Goal: Task Accomplishment & Management: Manage account settings

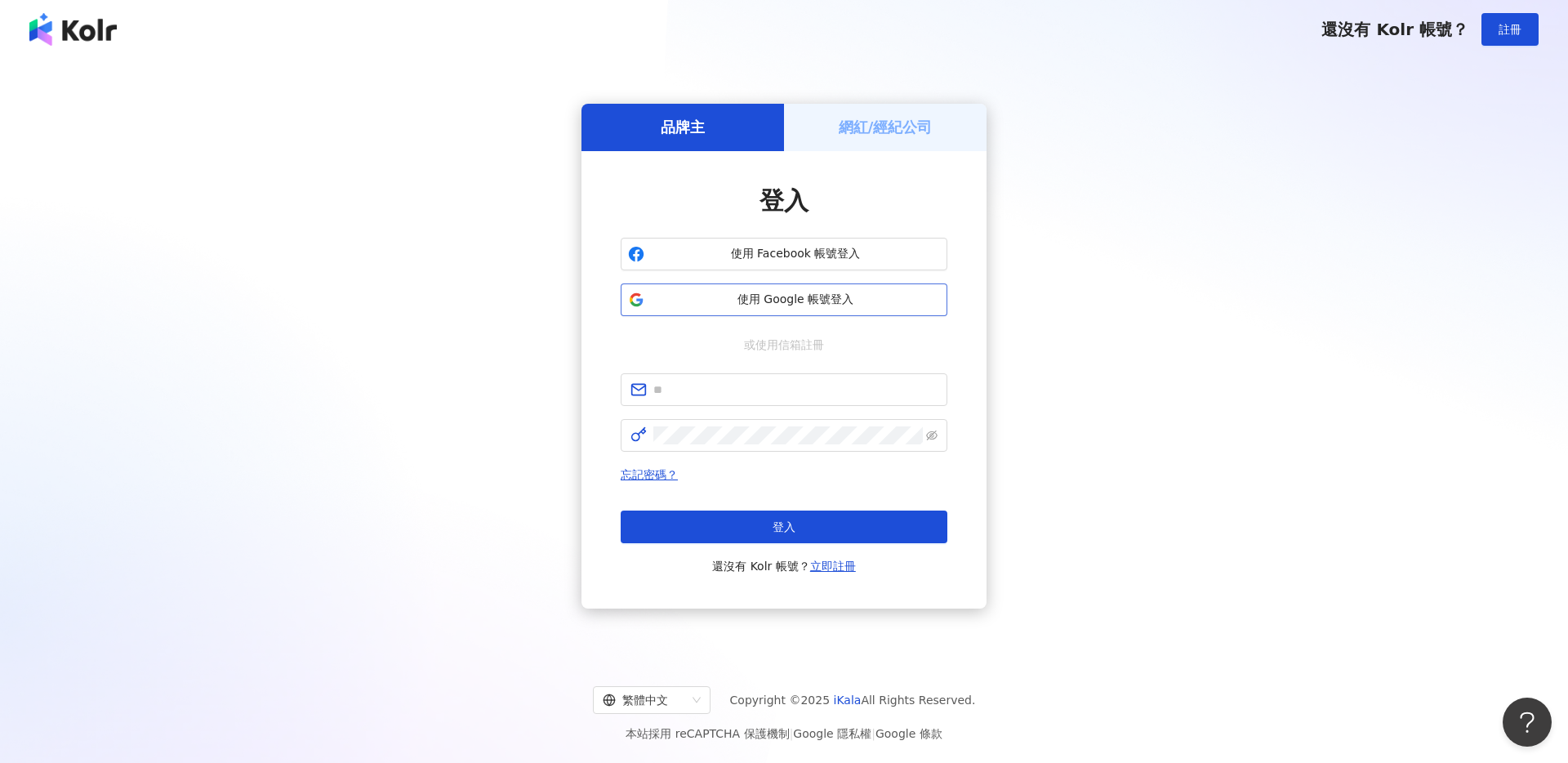
click at [791, 301] on span "使用 Google 帳號登入" at bounding box center [796, 299] width 290 height 17
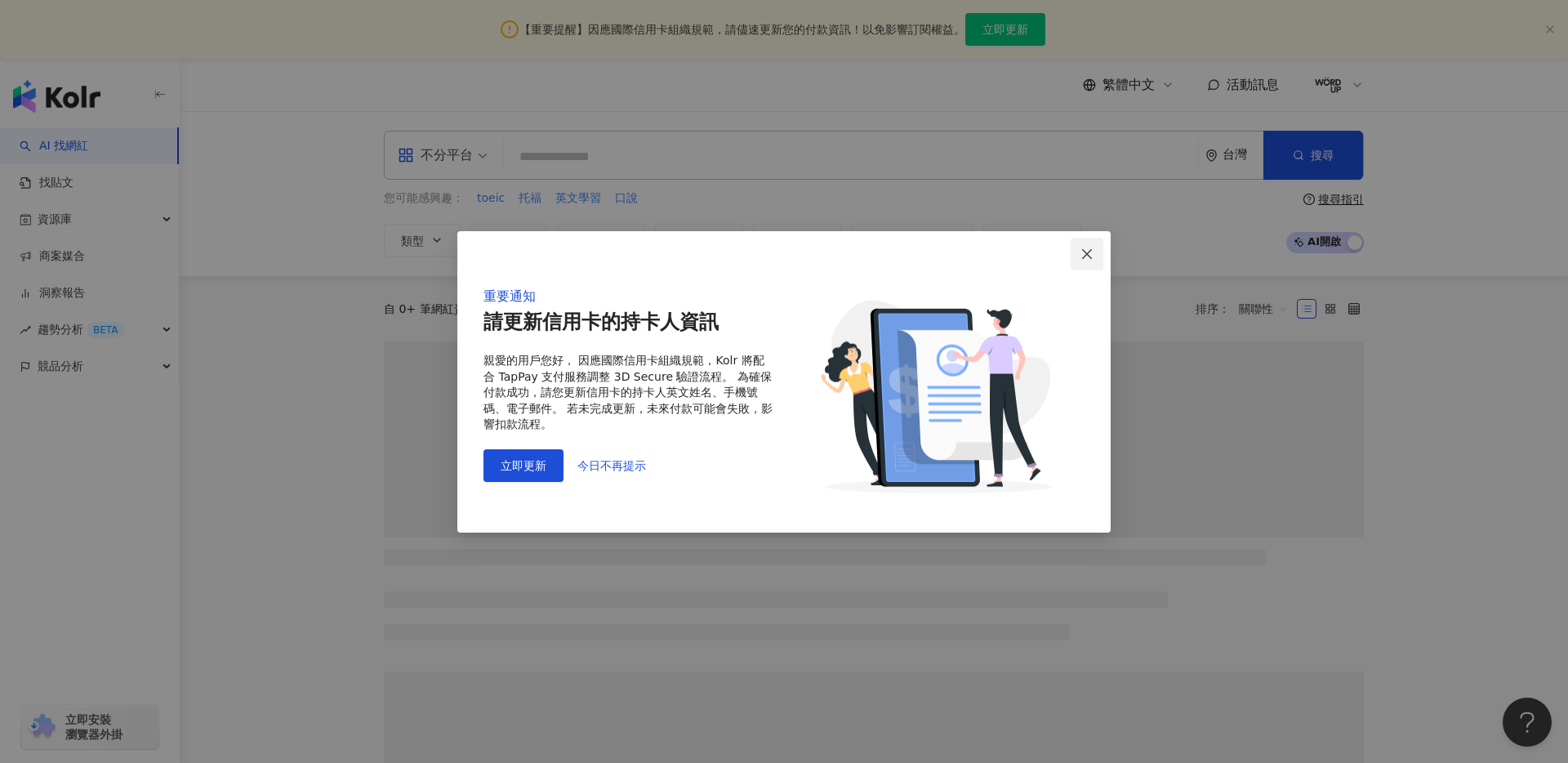
click at [1093, 248] on span "Close" at bounding box center [1086, 254] width 32 height 13
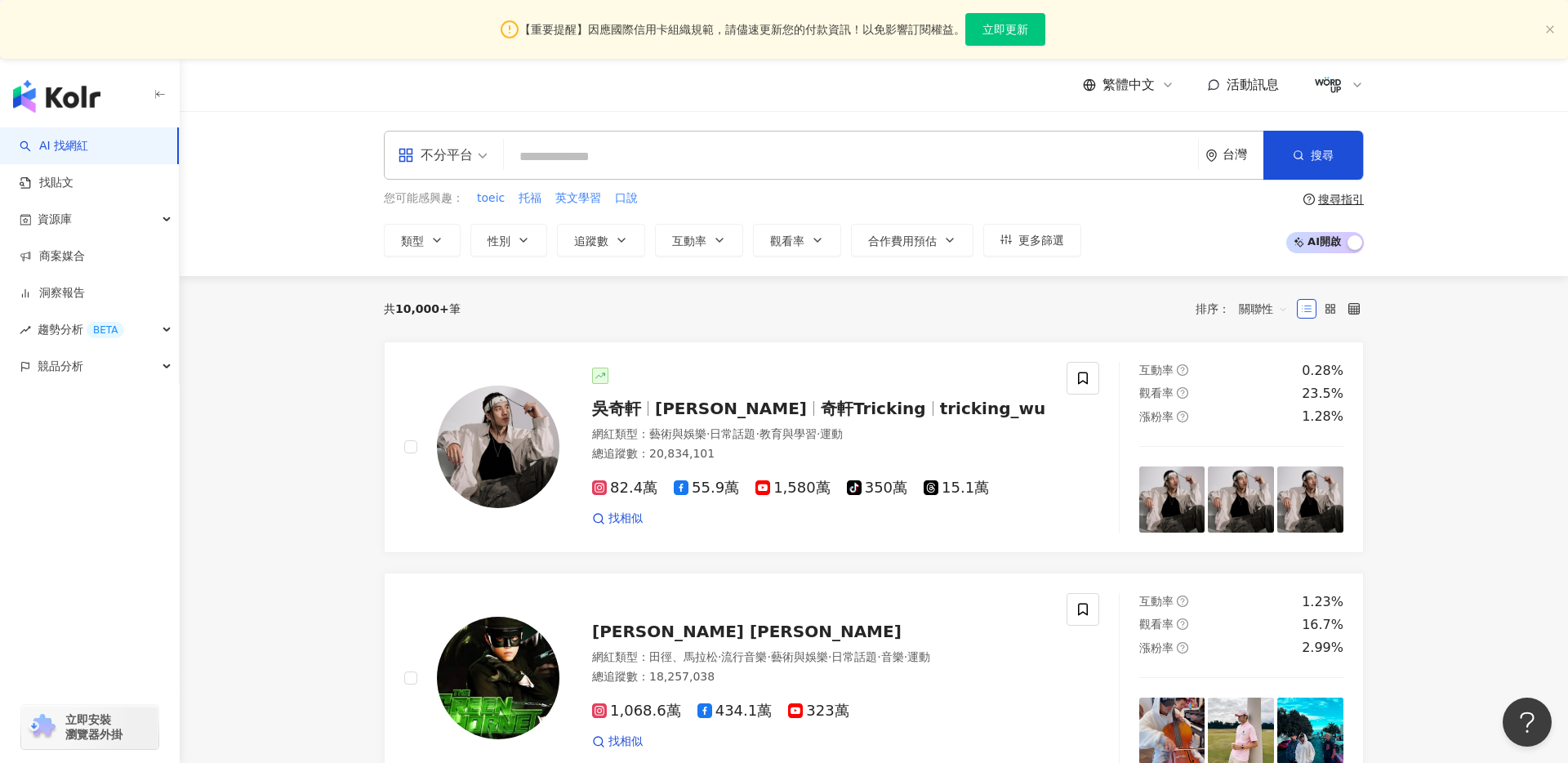
click at [1356, 92] on div at bounding box center [1338, 84] width 53 height 32
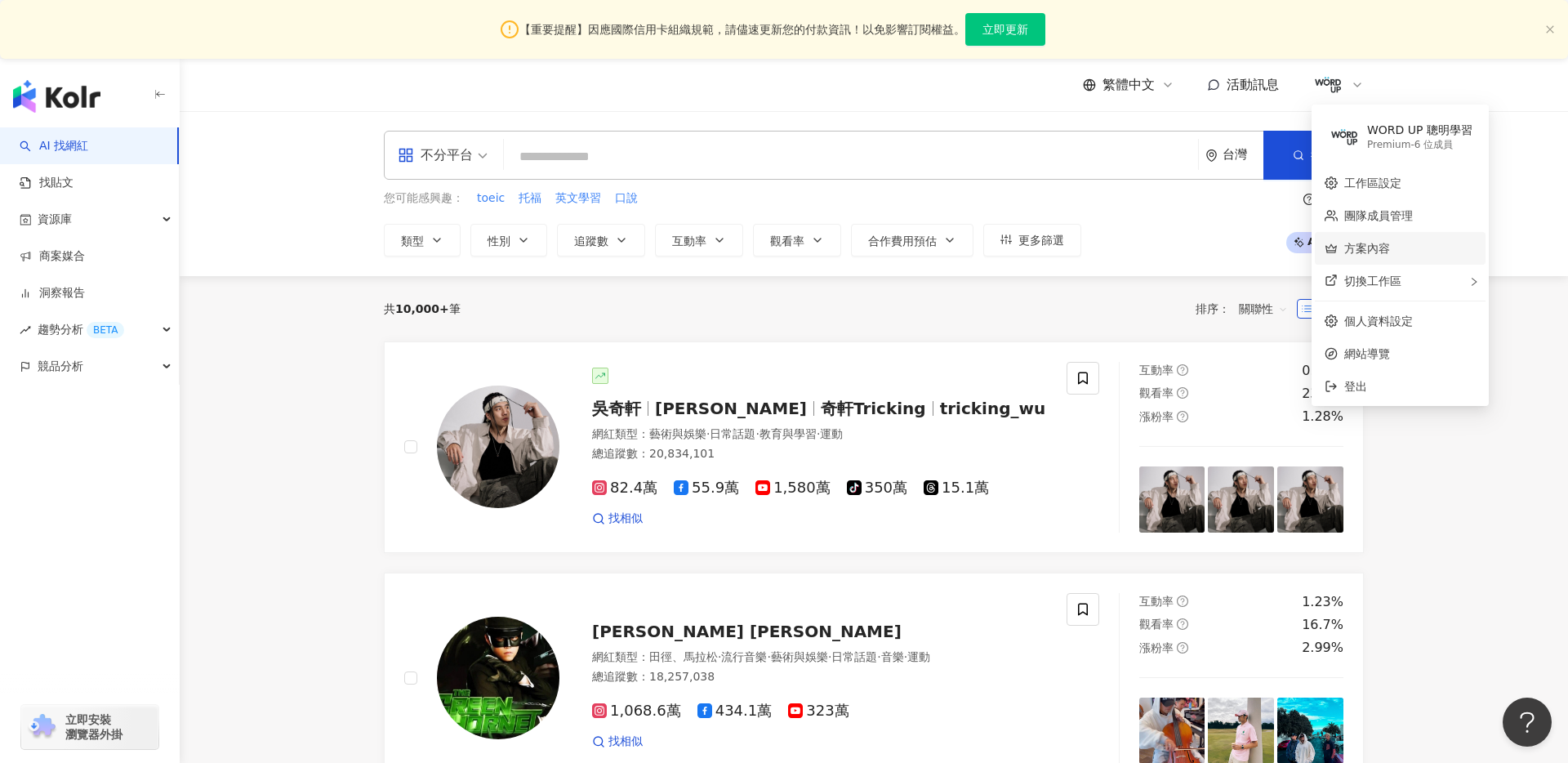
click at [1383, 242] on link "方案內容" at bounding box center [1367, 248] width 46 height 13
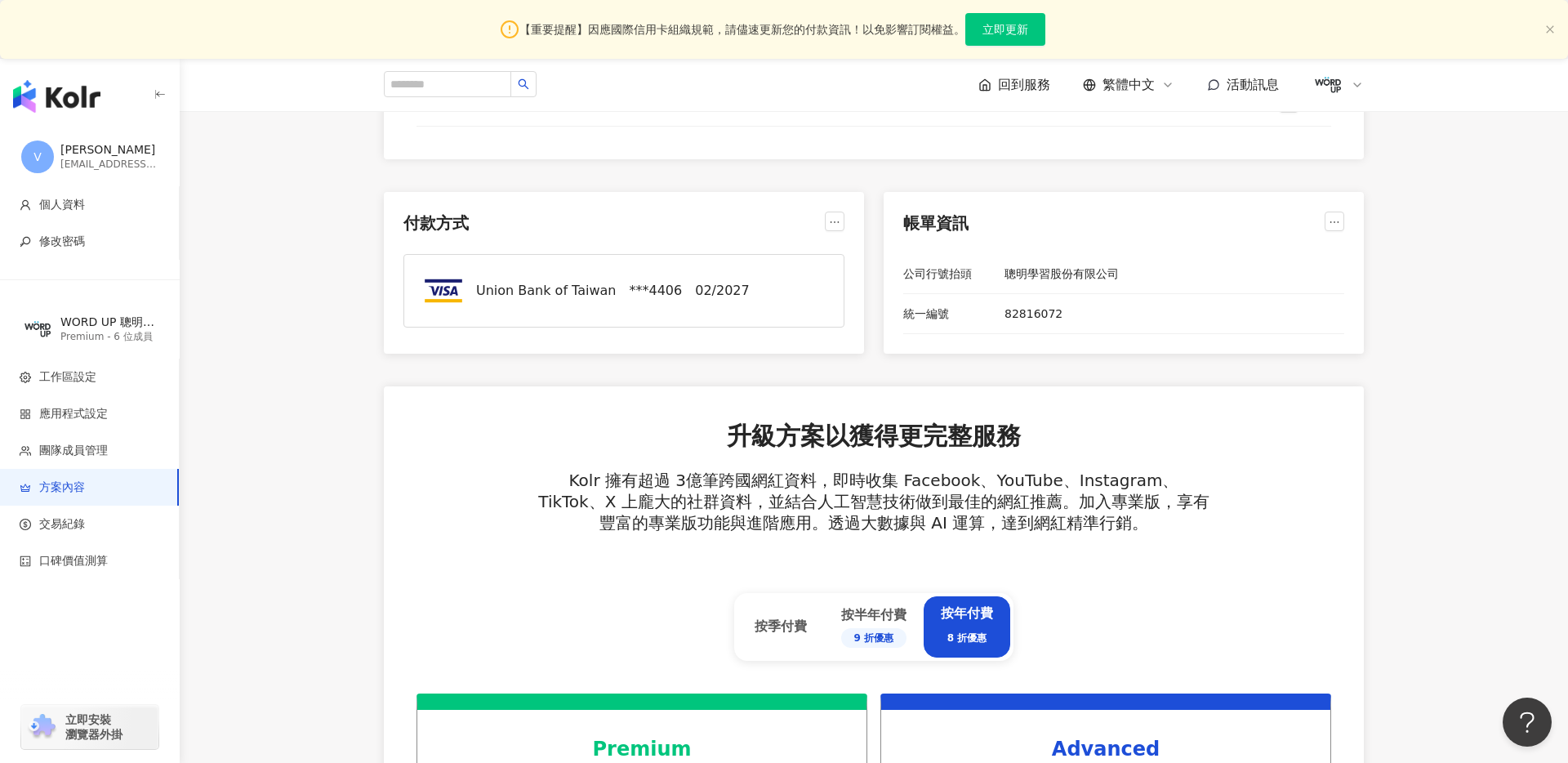
scroll to position [443, 0]
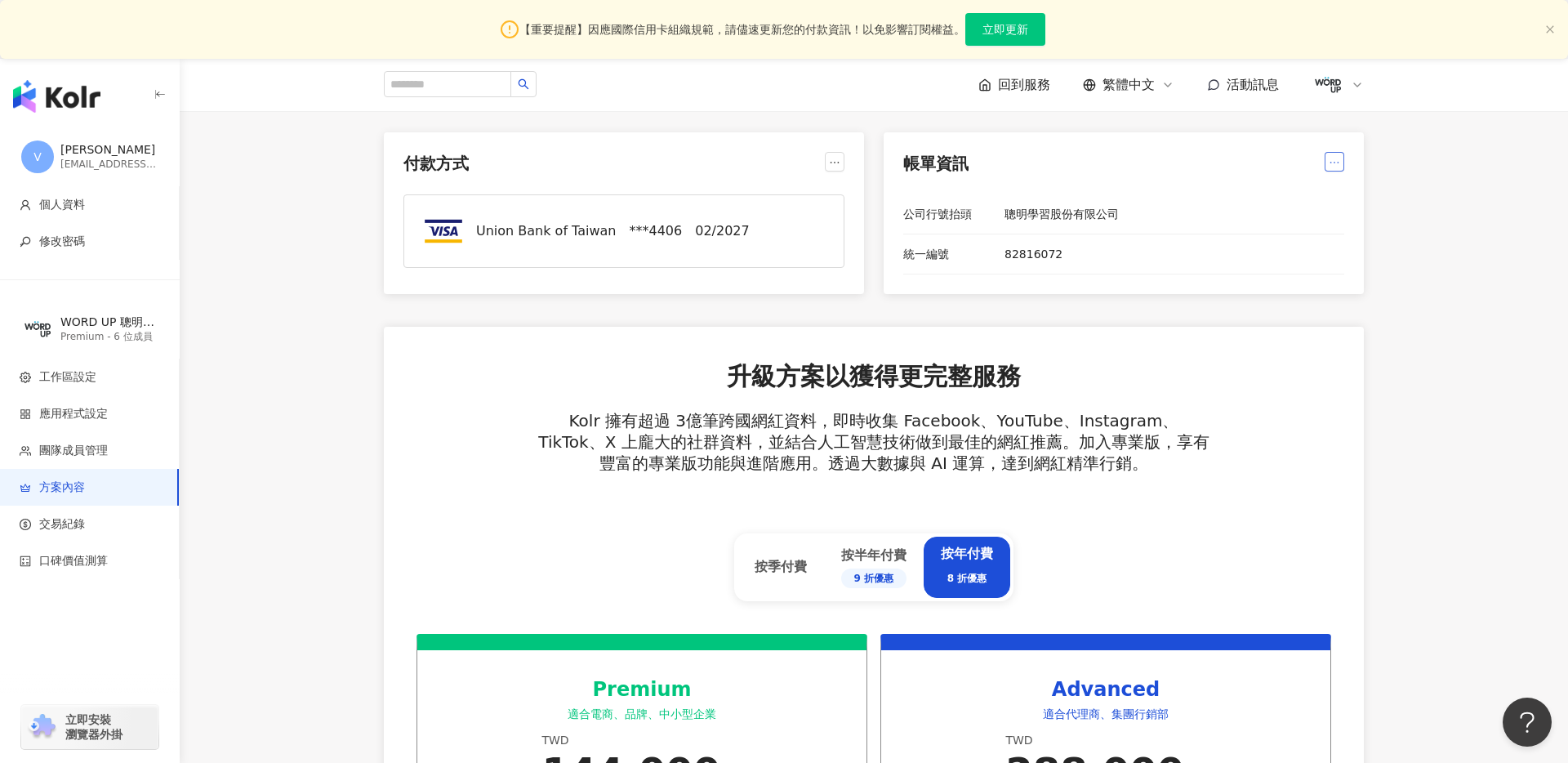
click at [1335, 165] on icon "ellipsis" at bounding box center [1335, 162] width 11 height 11
click at [1238, 133] on div "帳單資訊 公司行號抬頭 聰明學習股份有限公司 統一編號 82816072" at bounding box center [1123, 213] width 480 height 162
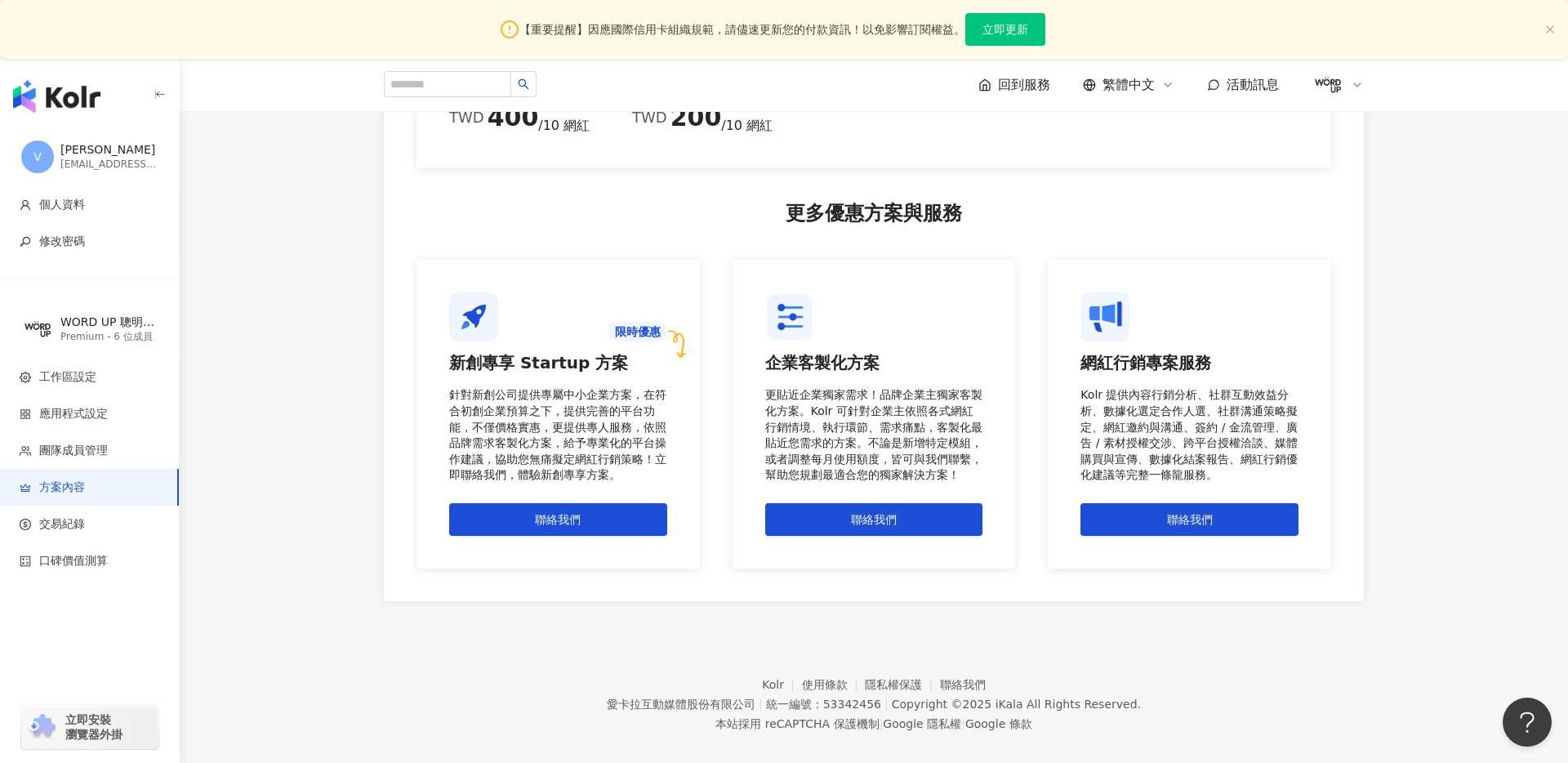
scroll to position [1758, 0]
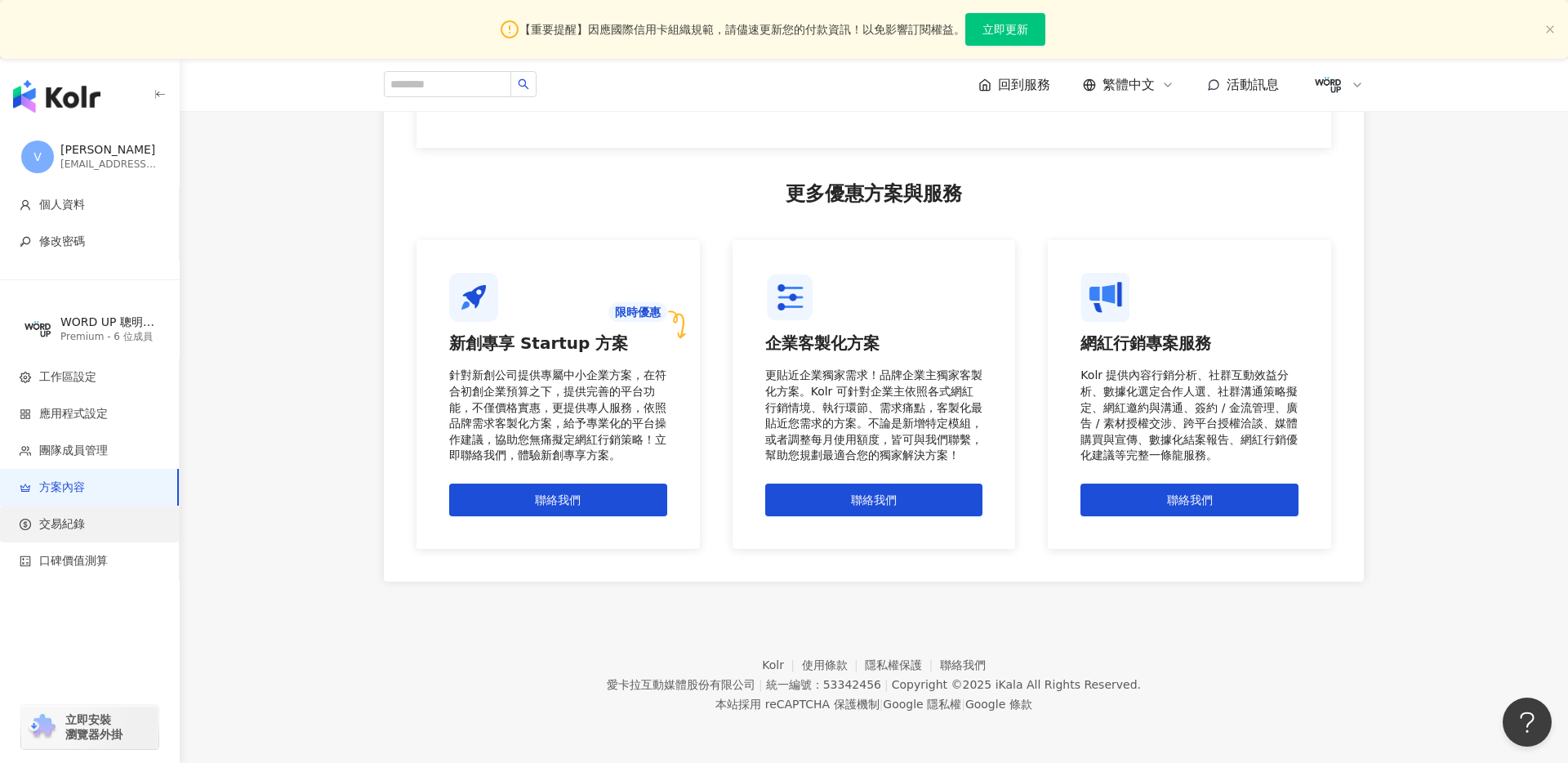
click at [100, 524] on span "交易紀錄" at bounding box center [92, 524] width 147 height 17
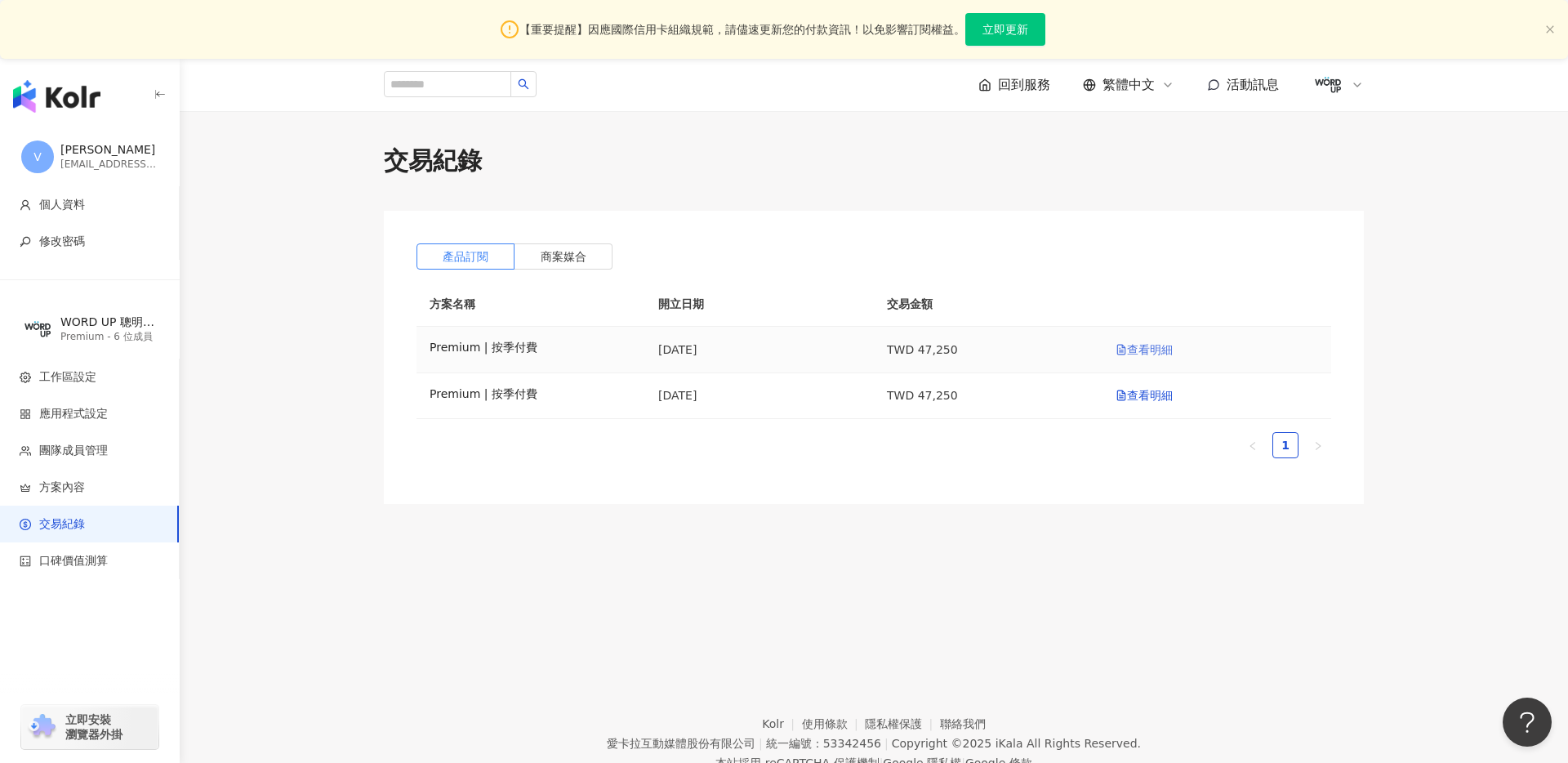
click at [1130, 349] on link "查看明細" at bounding box center [1144, 349] width 57 height 13
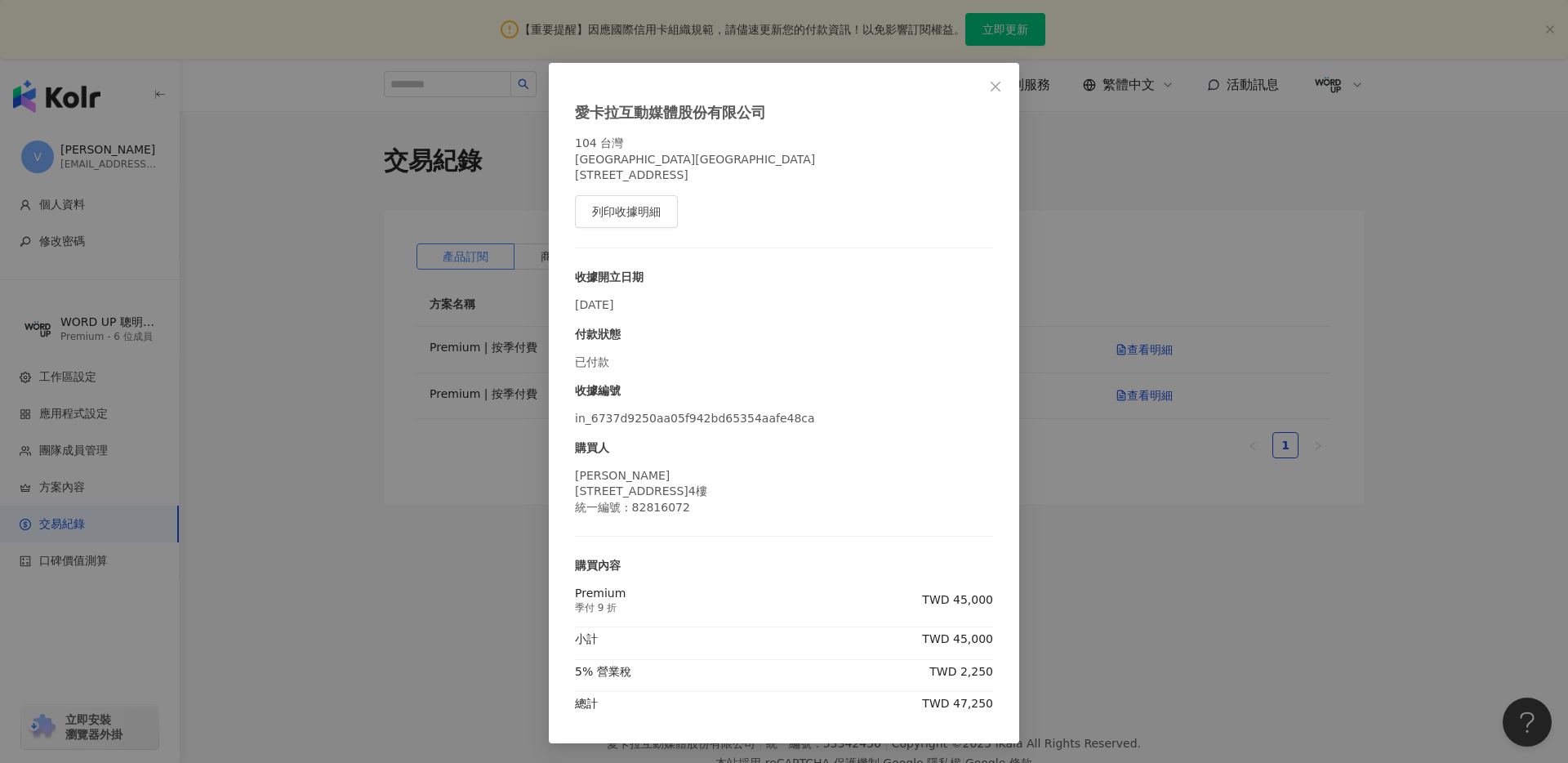
scroll to position [51, 0]
click at [605, 220] on button "列印收據明細" at bounding box center [626, 212] width 103 height 32
click at [1098, 291] on div "愛[PERSON_NAME]互動媒體股份有限公司 104 [STREET_ADDRESS]8樓 列印收據明細 收據開立日期 [DATE] 付款狀態 已付款 收…" at bounding box center [784, 381] width 1568 height 763
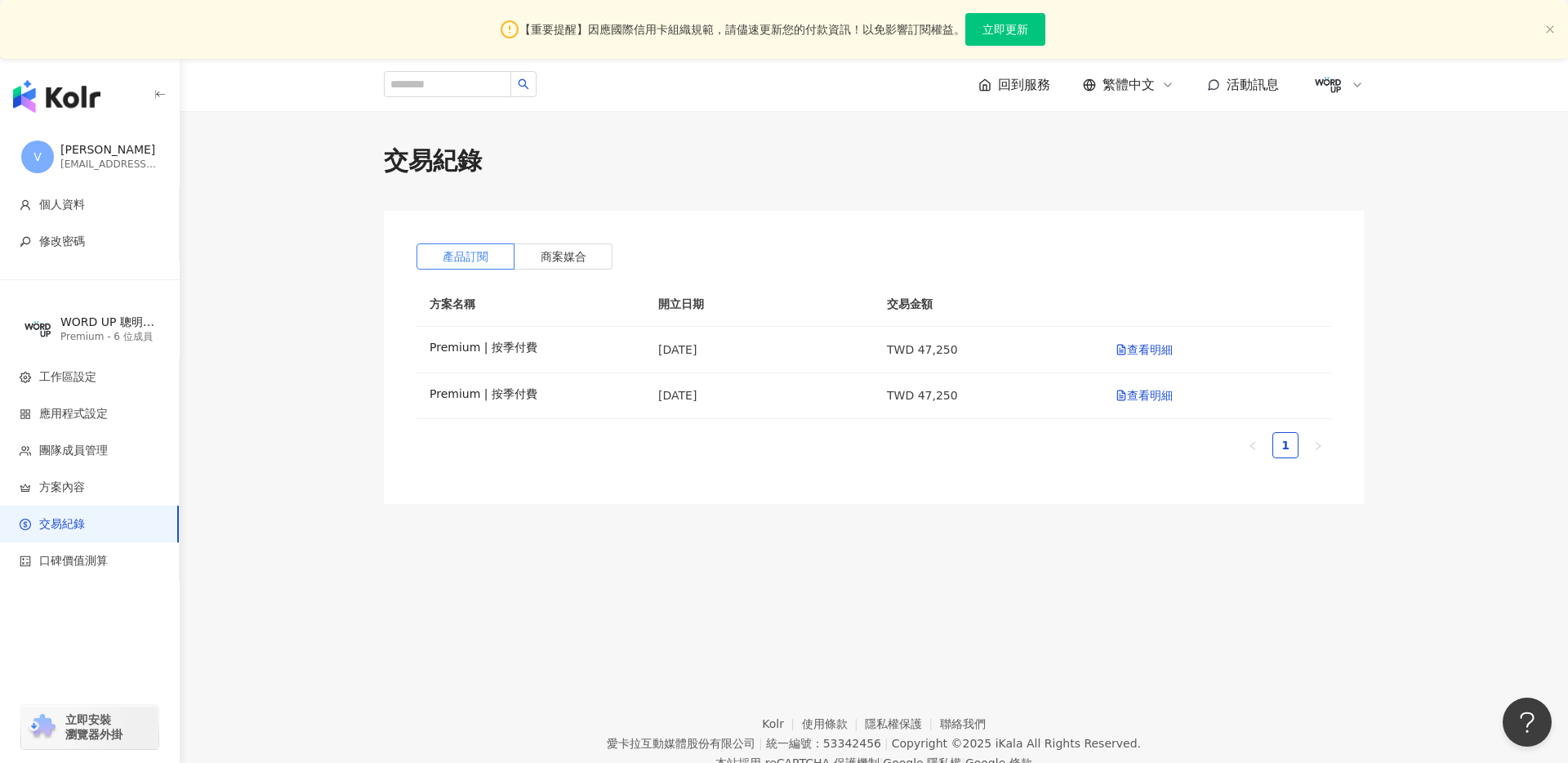
scroll to position [0, 0]
click at [1351, 78] on icon at bounding box center [1357, 84] width 13 height 13
click at [1378, 318] on link "個人資料設定" at bounding box center [1378, 320] width 68 height 13
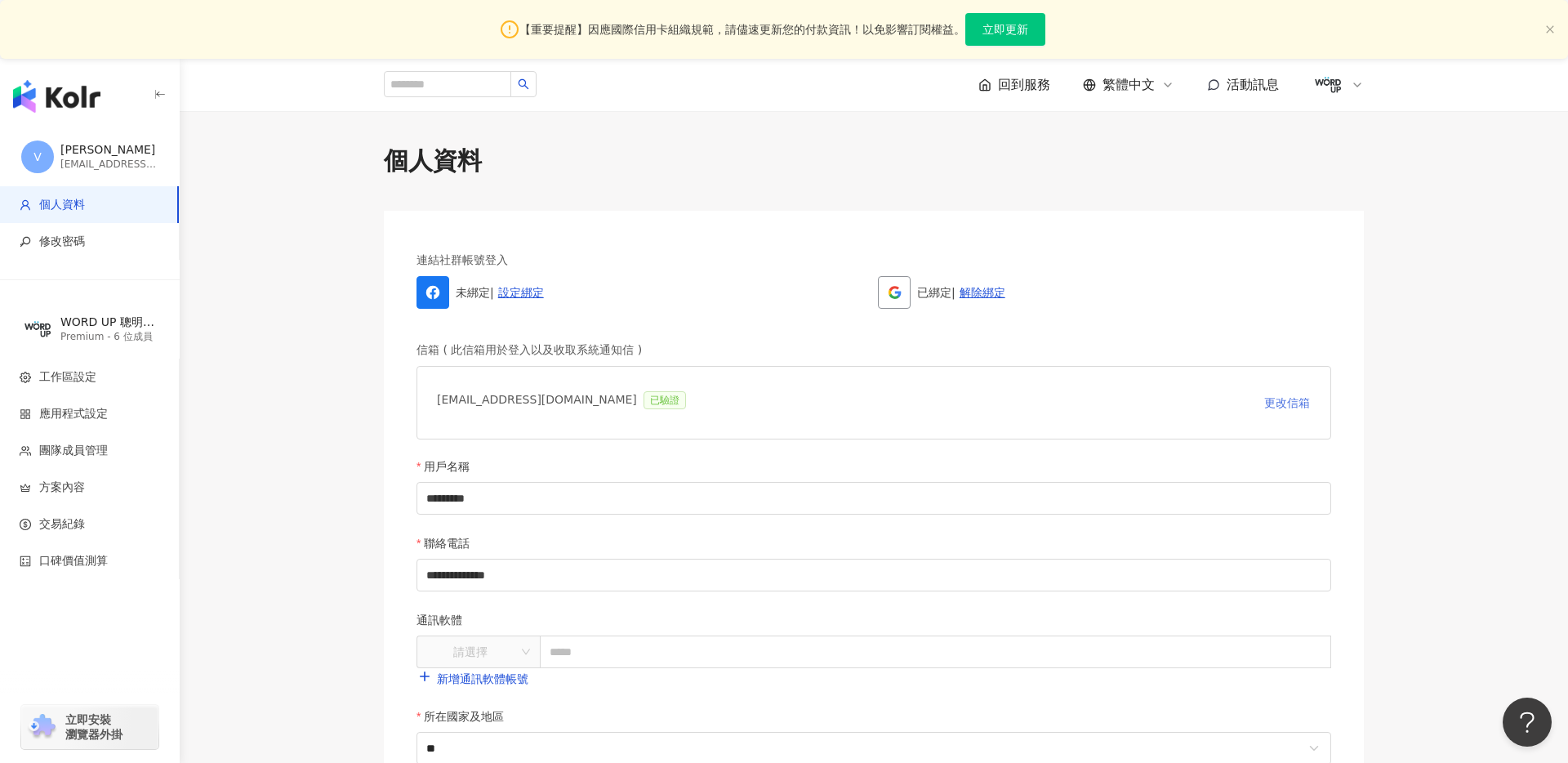
click at [1295, 411] on button "更改信箱" at bounding box center [1287, 402] width 47 height 32
click at [769, 403] on input "**********" at bounding box center [813, 402] width 753 height 32
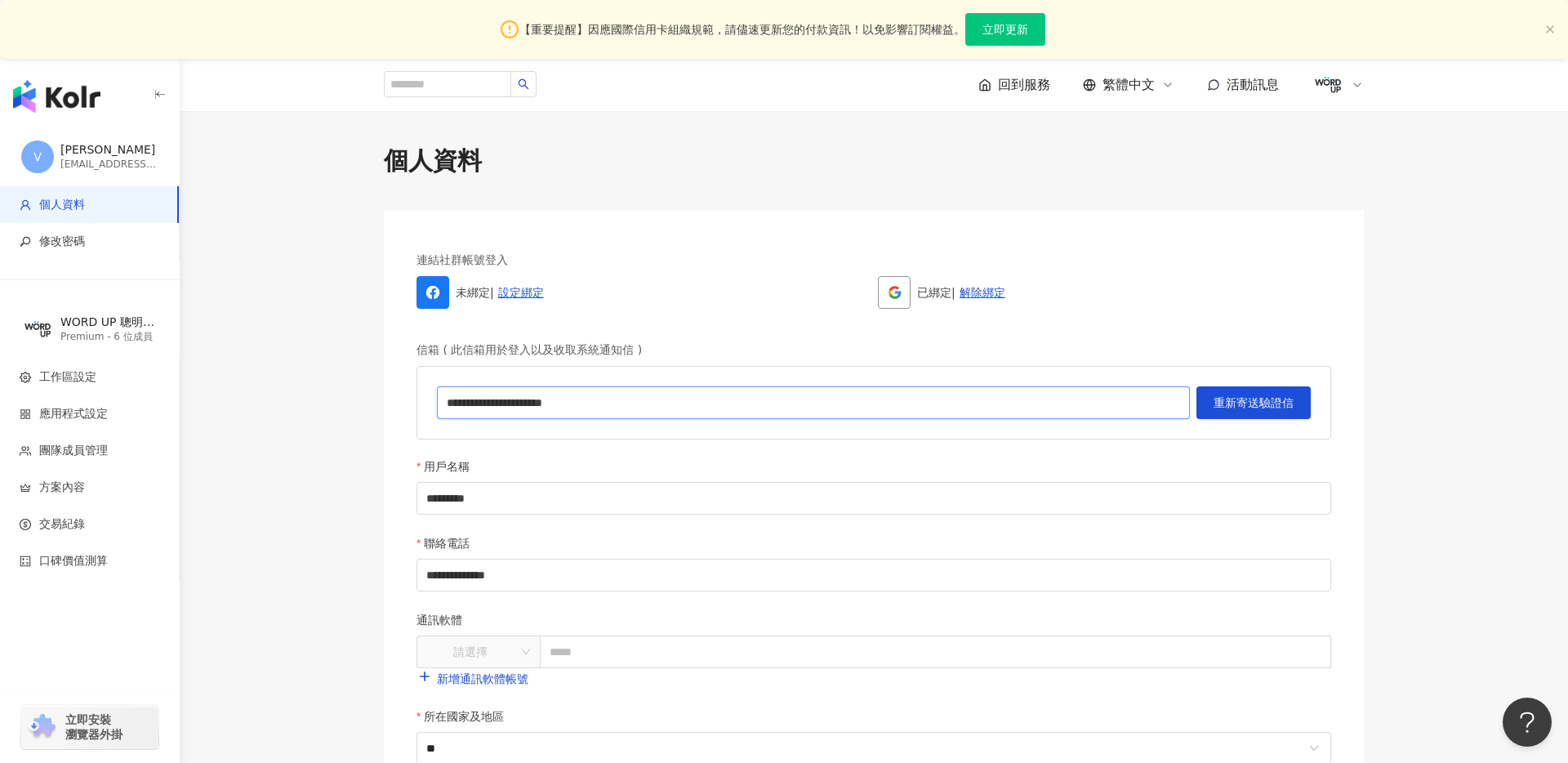
click at [769, 403] on input "**********" at bounding box center [813, 402] width 753 height 32
click at [284, 385] on main "**********" at bounding box center [874, 696] width 1389 height 1105
click at [384, 334] on div "**********" at bounding box center [874, 730] width 980 height 1038
click at [85, 374] on span "工作區設定" at bounding box center [68, 378] width 57 height 17
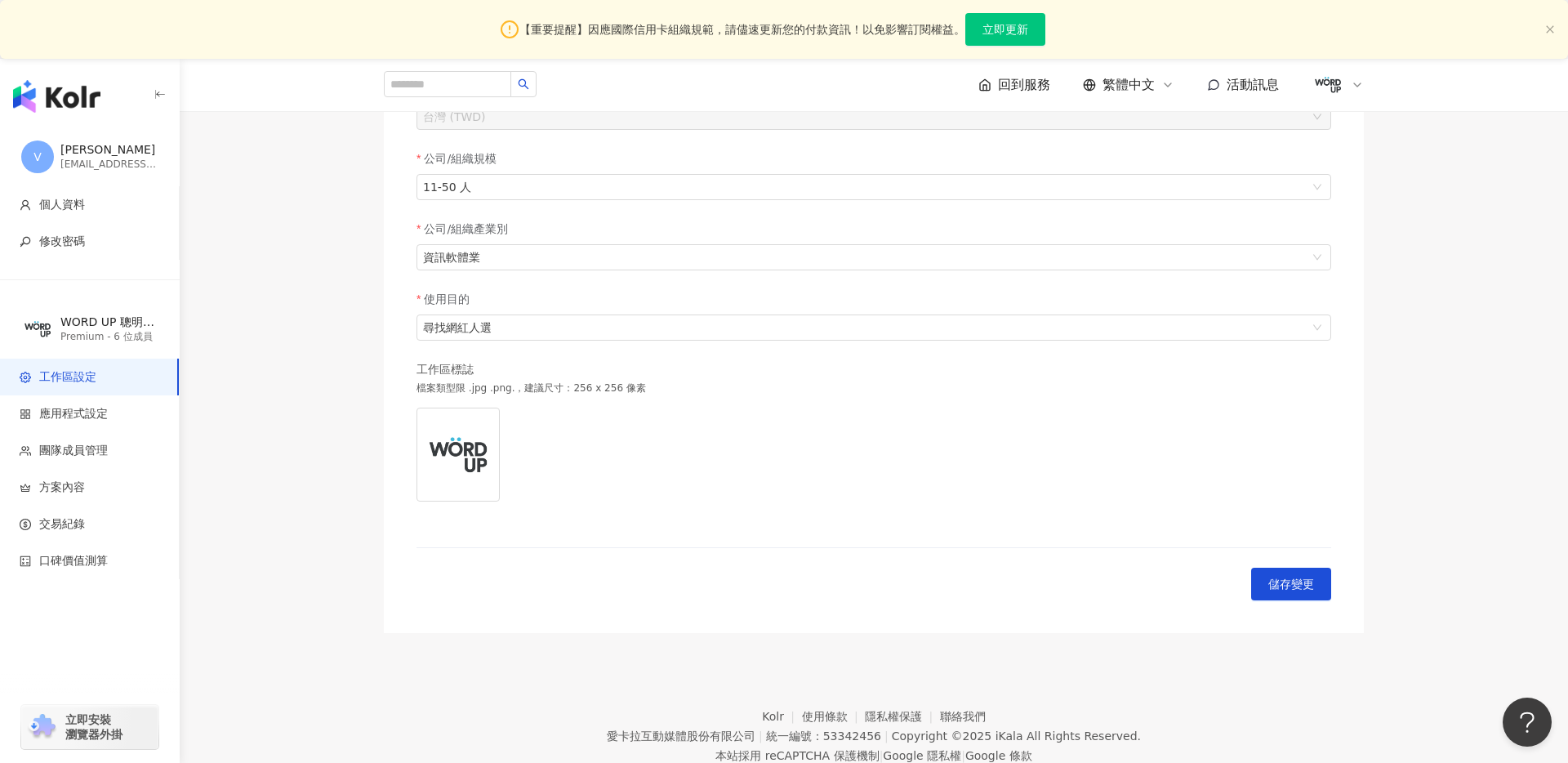
scroll to position [356, 0]
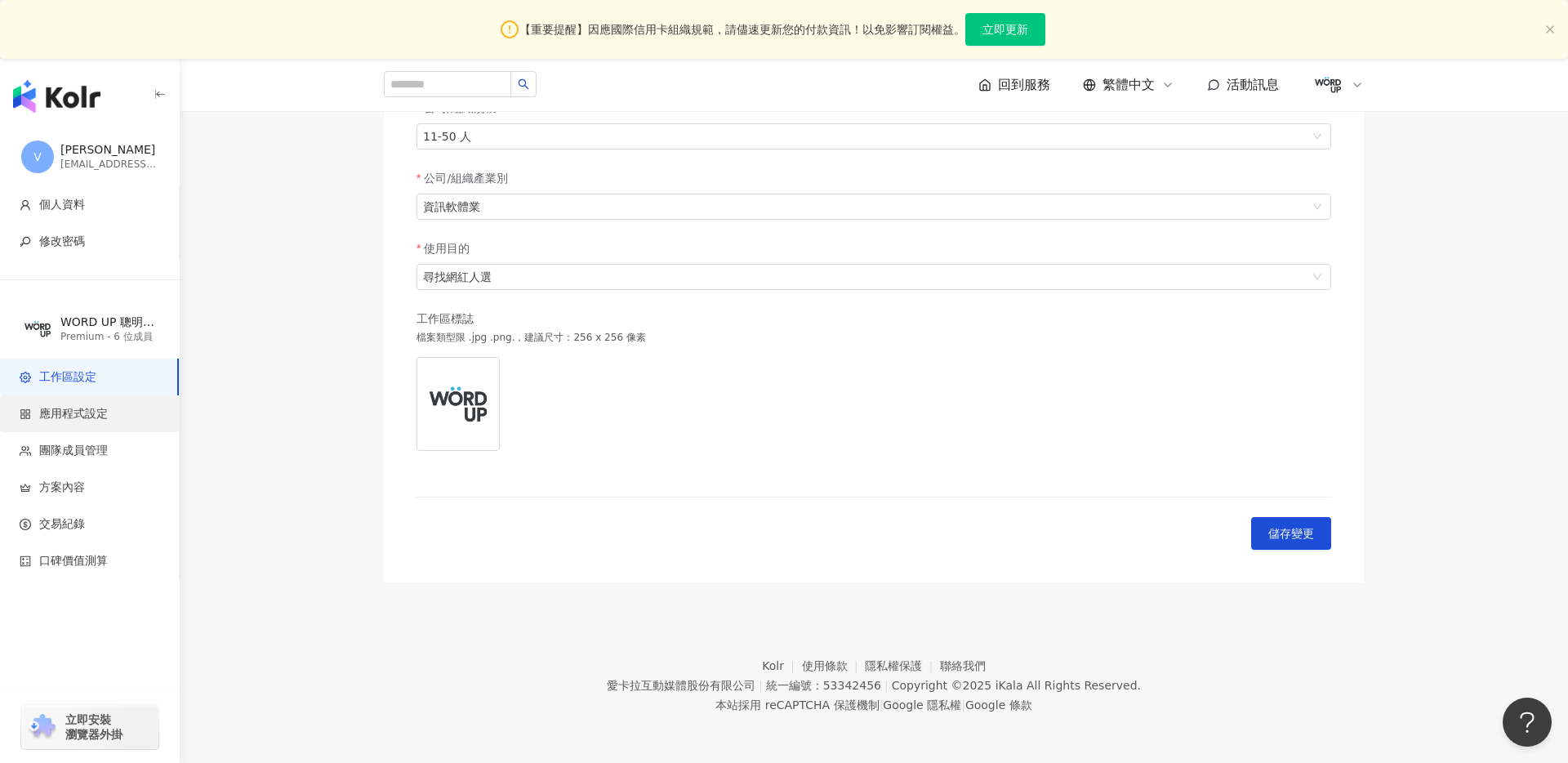
click at [125, 422] on li "應用程式設定" at bounding box center [89, 414] width 179 height 37
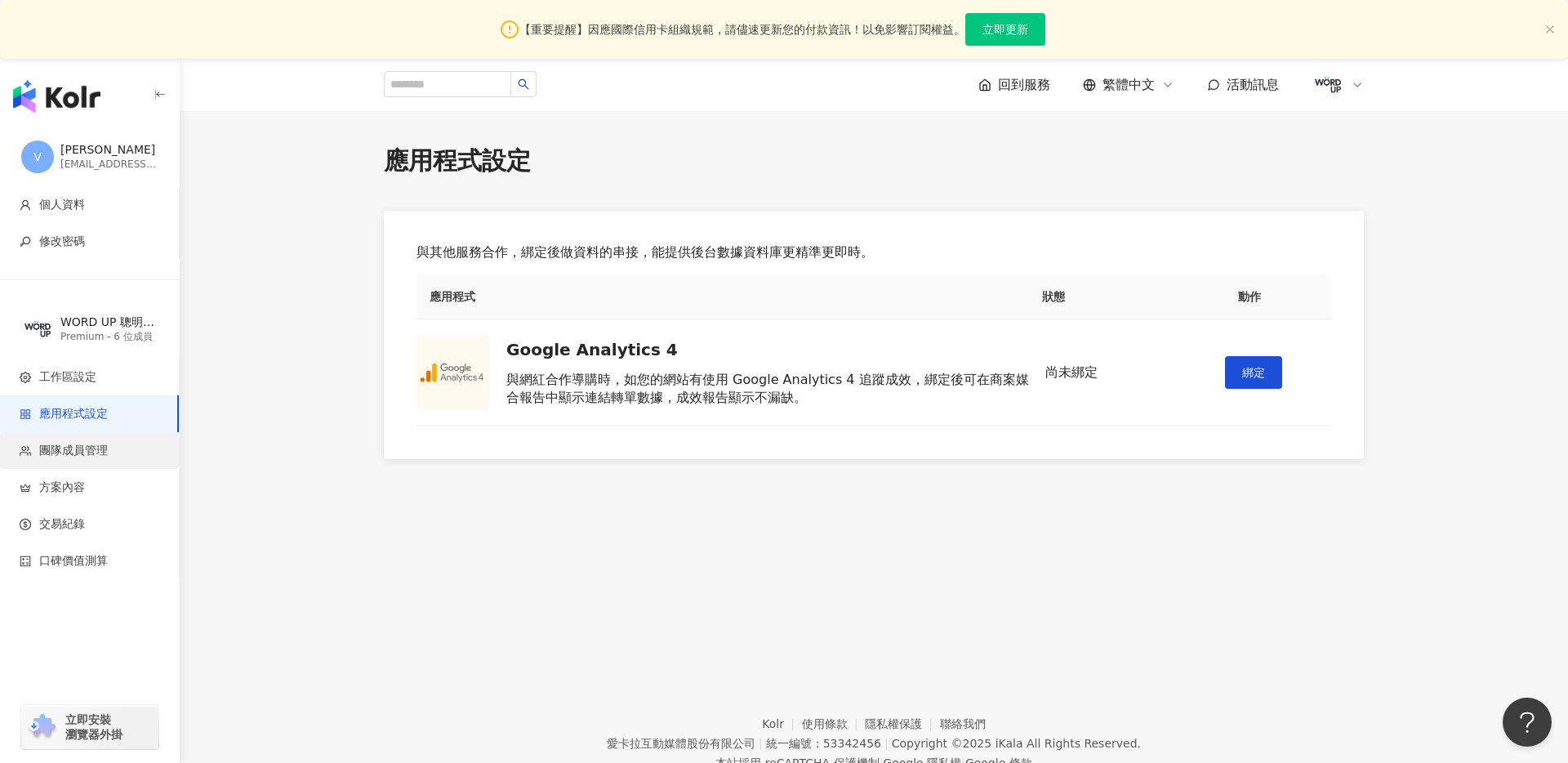
click at [77, 451] on span "團隊成員管理" at bounding box center [74, 451] width 68 height 17
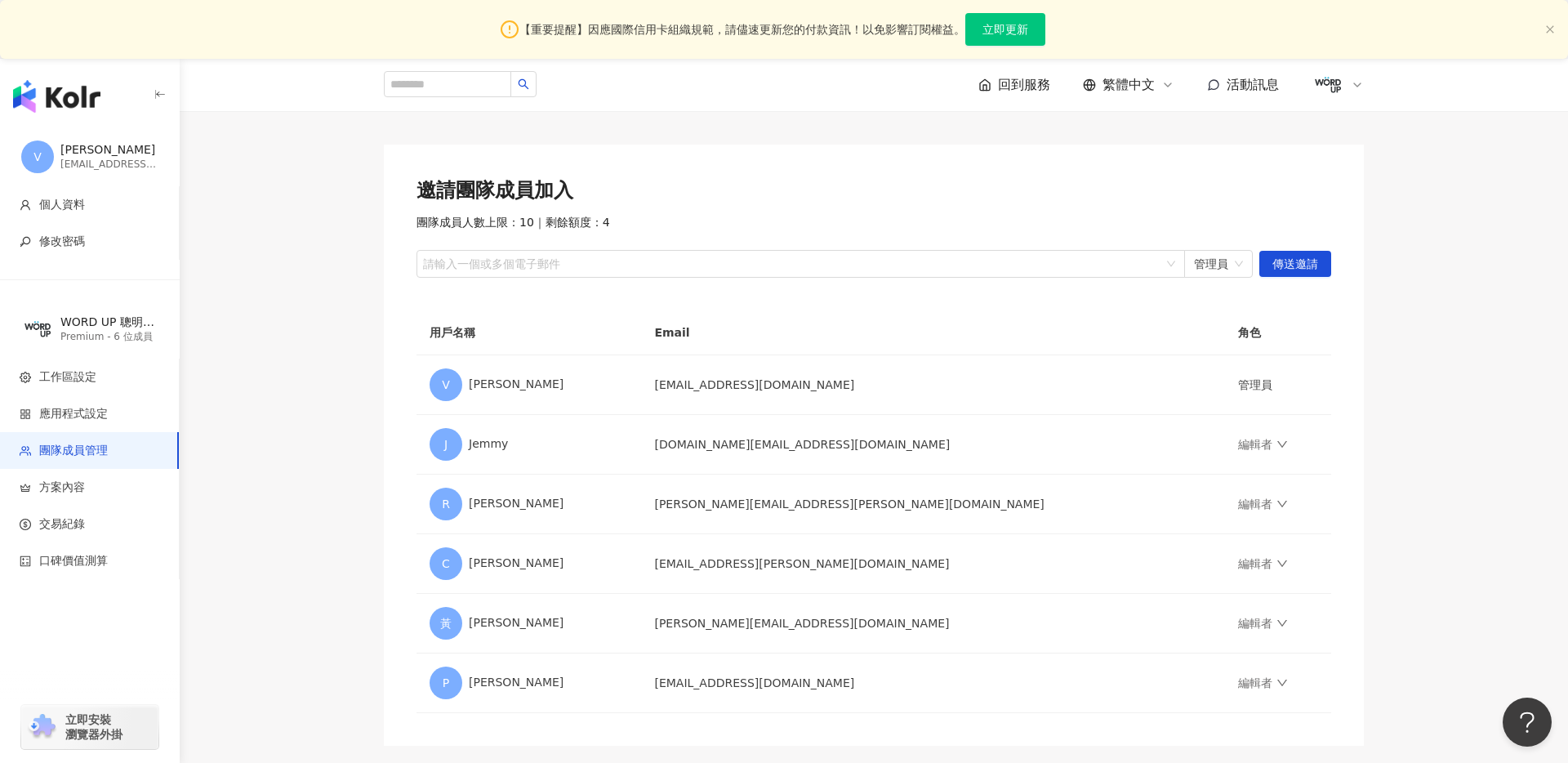
scroll to position [231, 0]
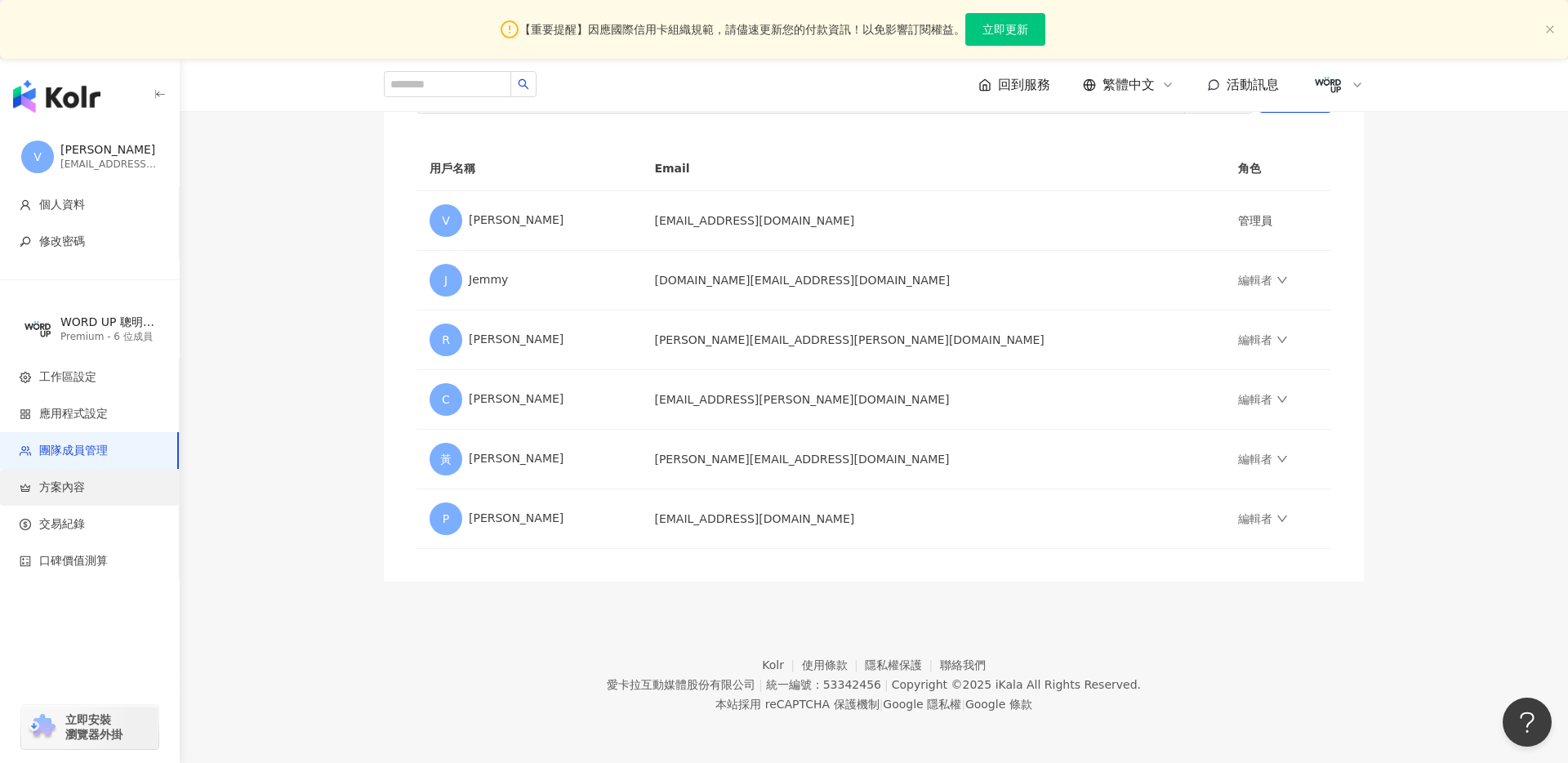
click at [86, 479] on span "方案內容" at bounding box center [92, 487] width 147 height 17
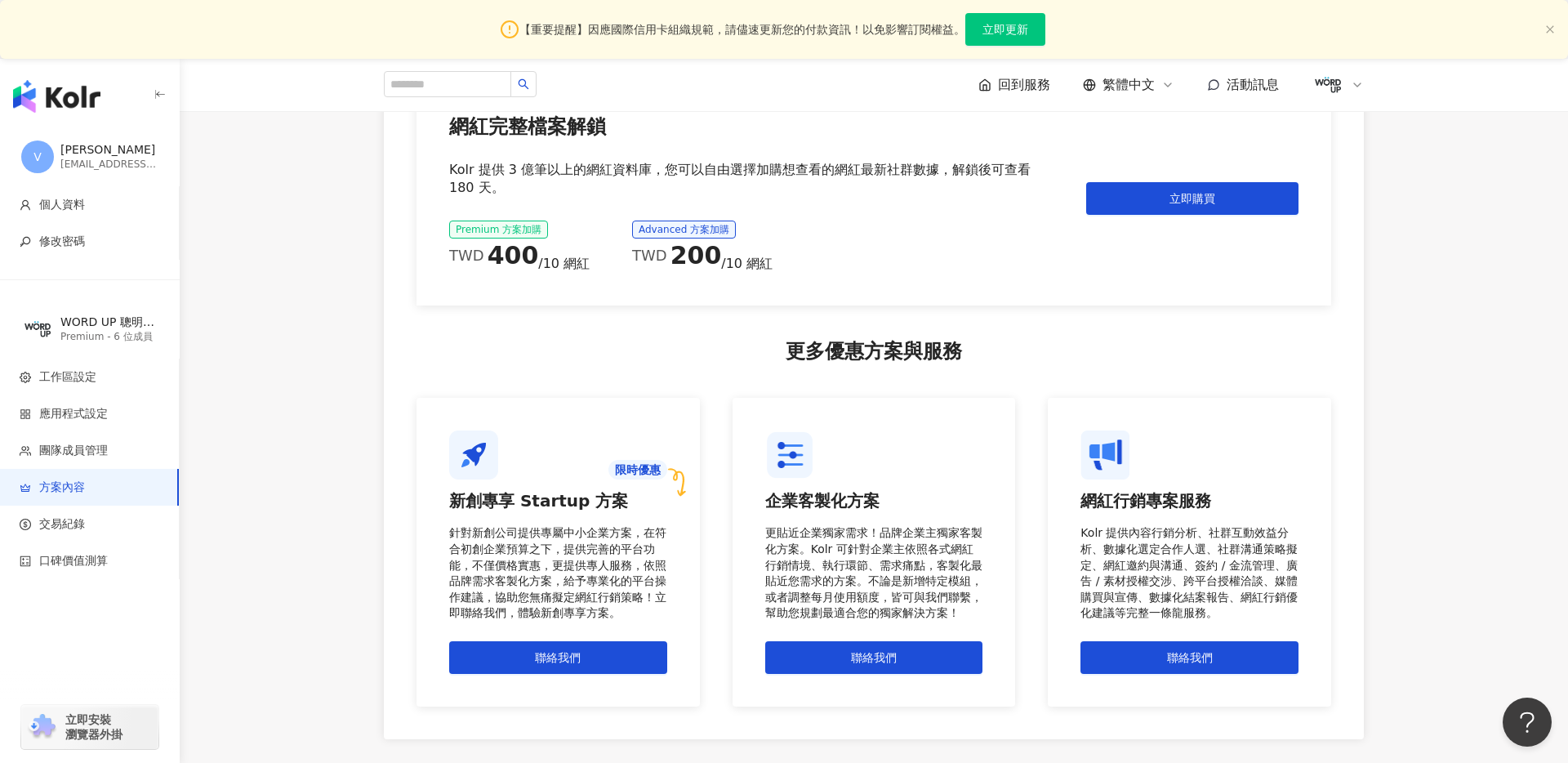
scroll to position [1758, 0]
